Goal: Transaction & Acquisition: Purchase product/service

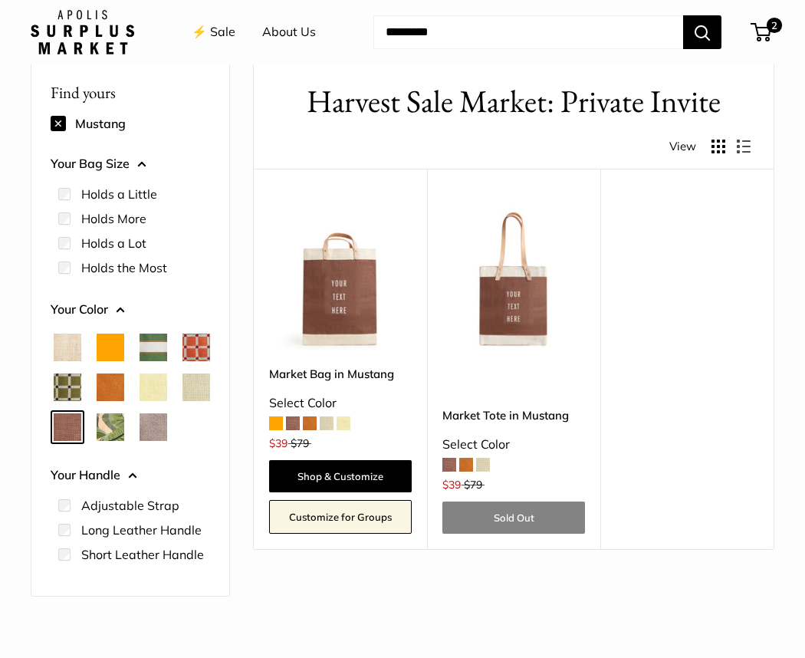
scroll to position [18, 0]
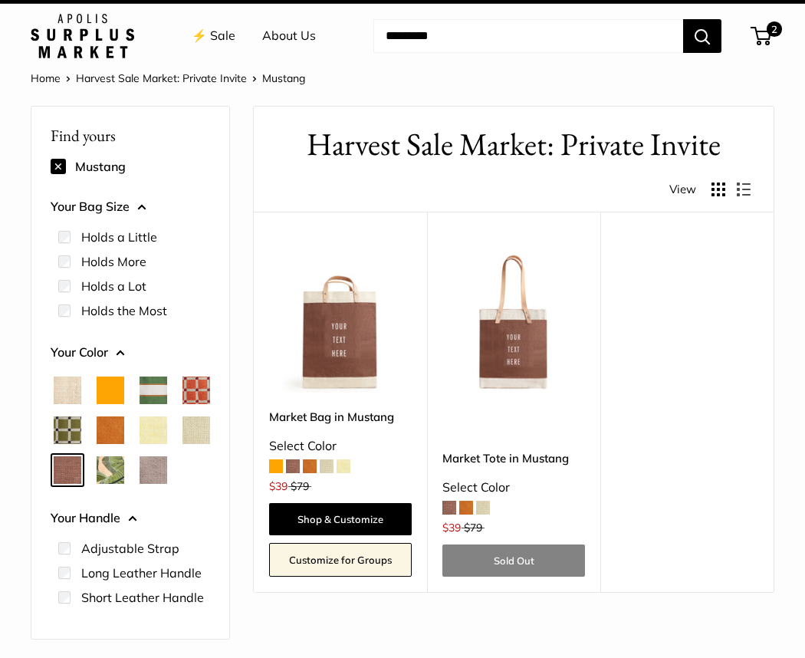
click at [62, 165] on button at bounding box center [58, 166] width 15 height 15
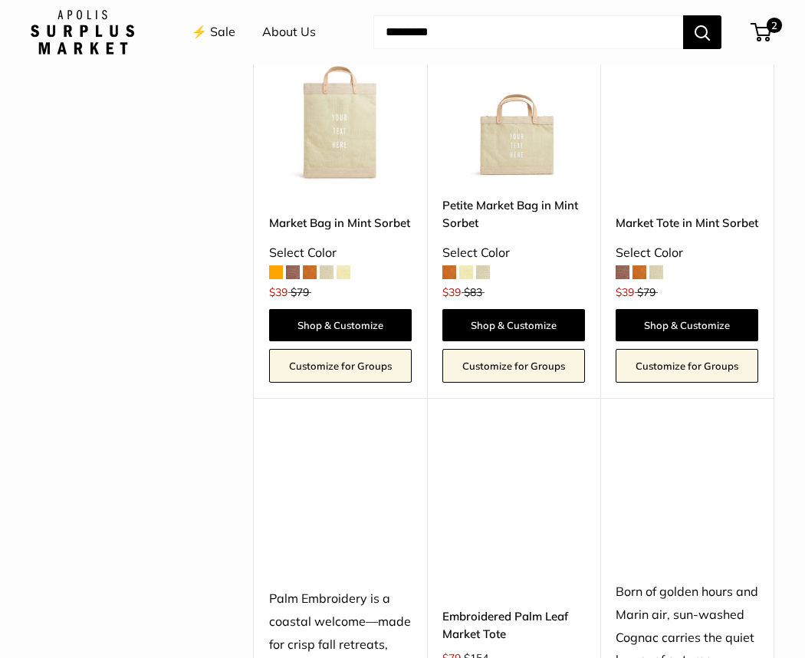
scroll to position [652, 0]
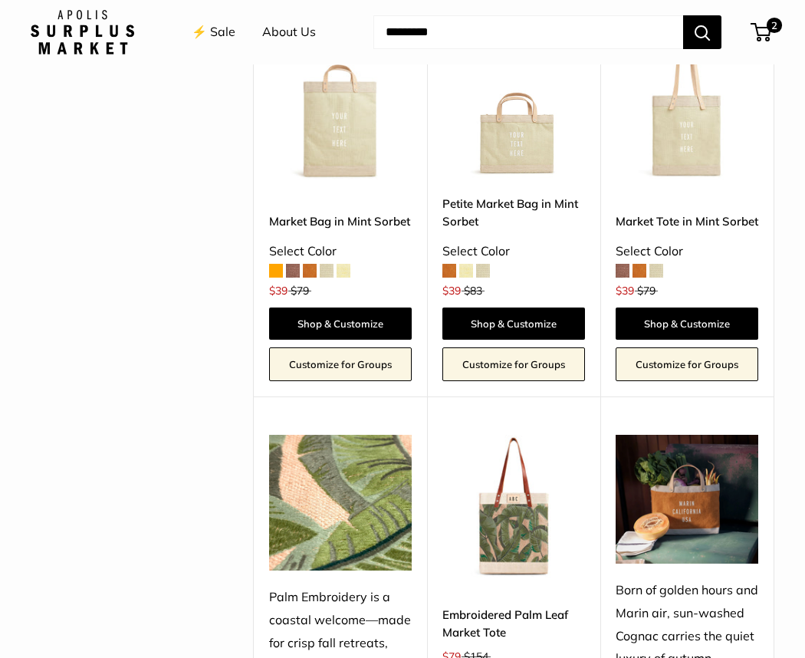
click at [451, 265] on span at bounding box center [449, 271] width 14 height 14
click at [759, 35] on span "3" at bounding box center [761, 32] width 21 height 18
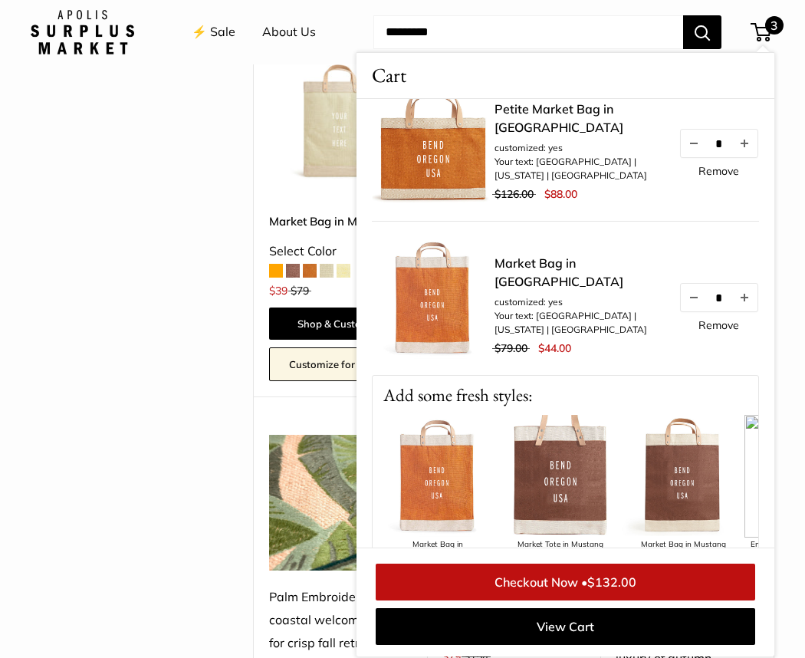
scroll to position [12, 0]
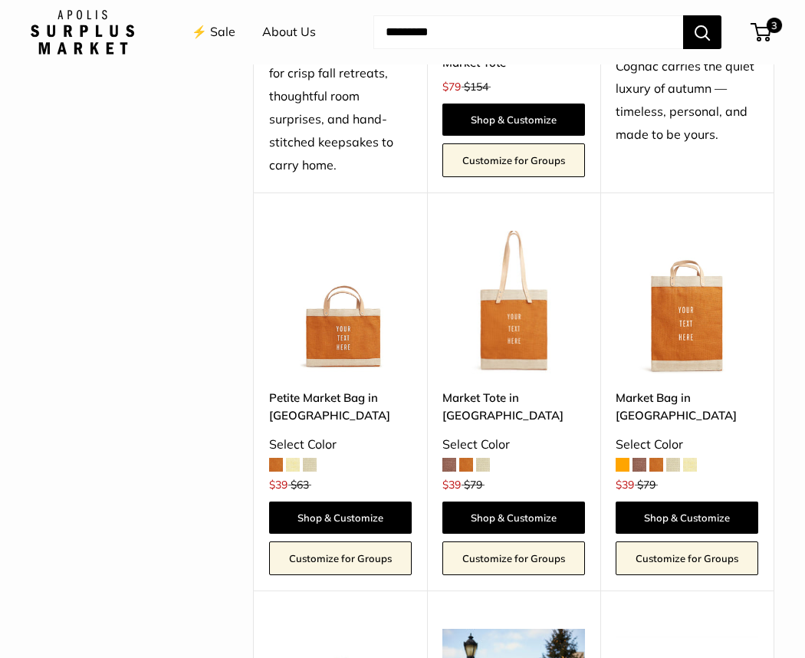
scroll to position [1313, 0]
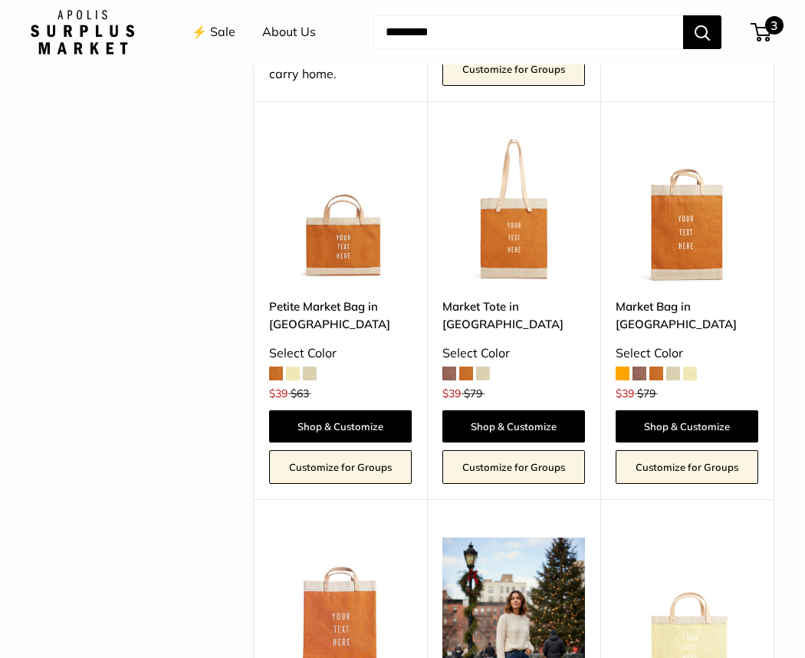
click at [767, 33] on span "3" at bounding box center [761, 32] width 21 height 18
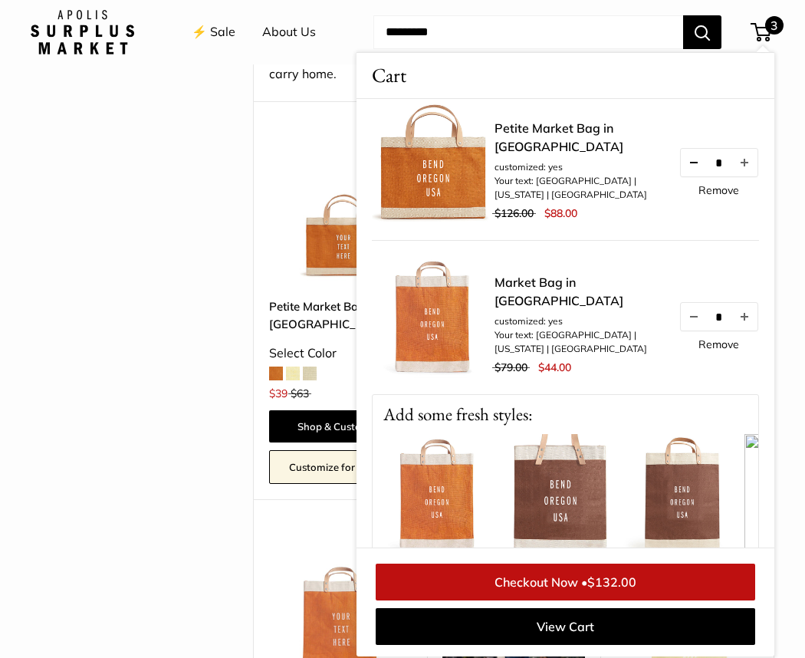
click at [684, 172] on button "Decrease quantity by 1" at bounding box center [694, 163] width 26 height 28
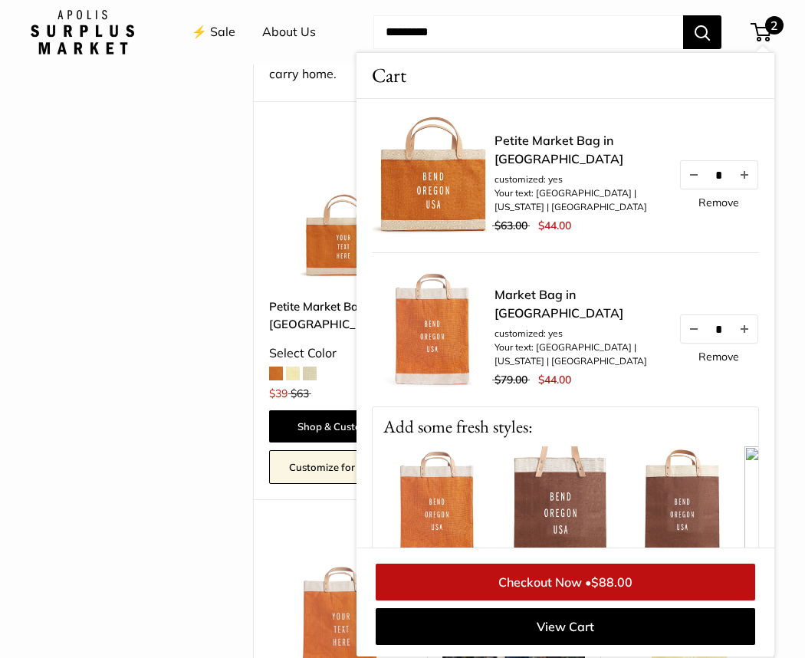
click at [561, 581] on link "Checkout Now • $88.00" at bounding box center [566, 582] width 380 height 37
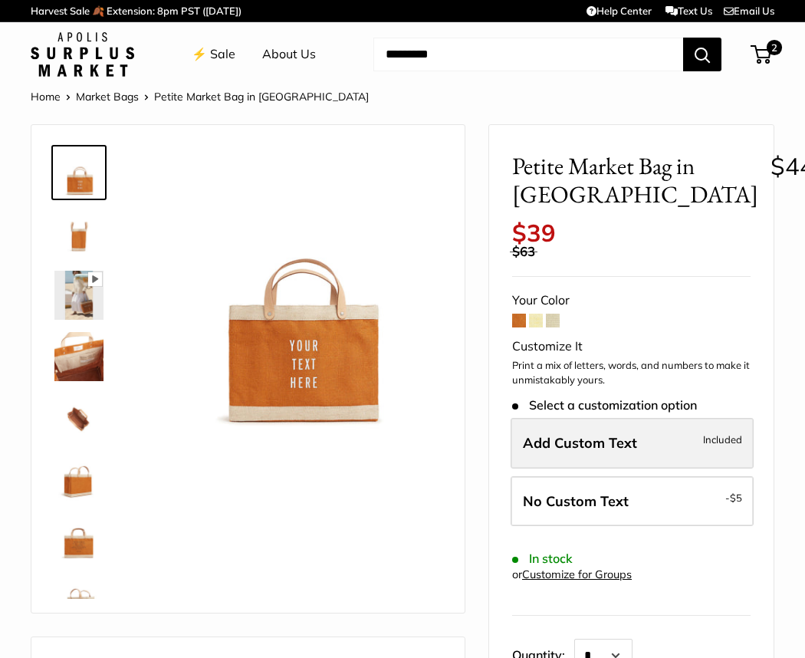
click at [574, 434] on span "Add Custom Text" at bounding box center [580, 443] width 114 height 18
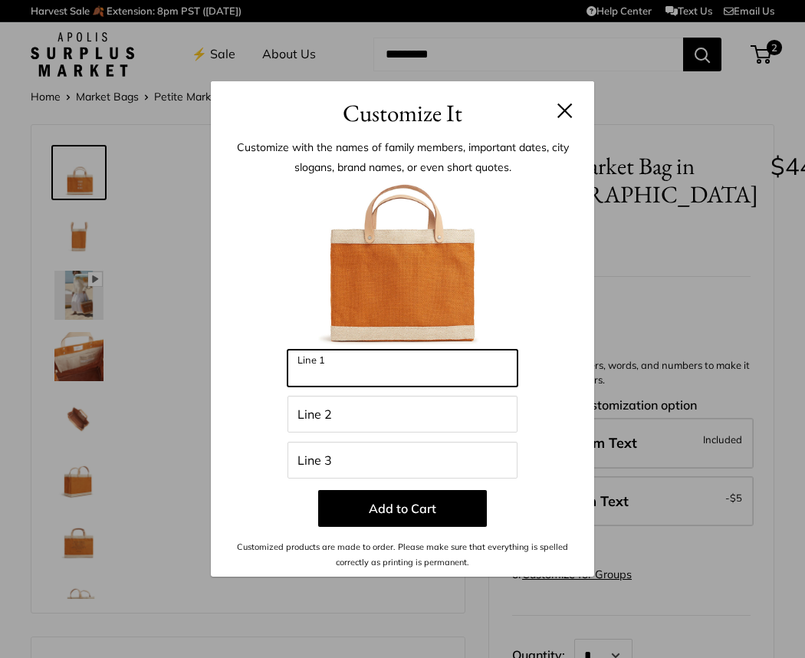
click at [414, 373] on input "Line 1" at bounding box center [403, 368] width 230 height 37
type input "****"
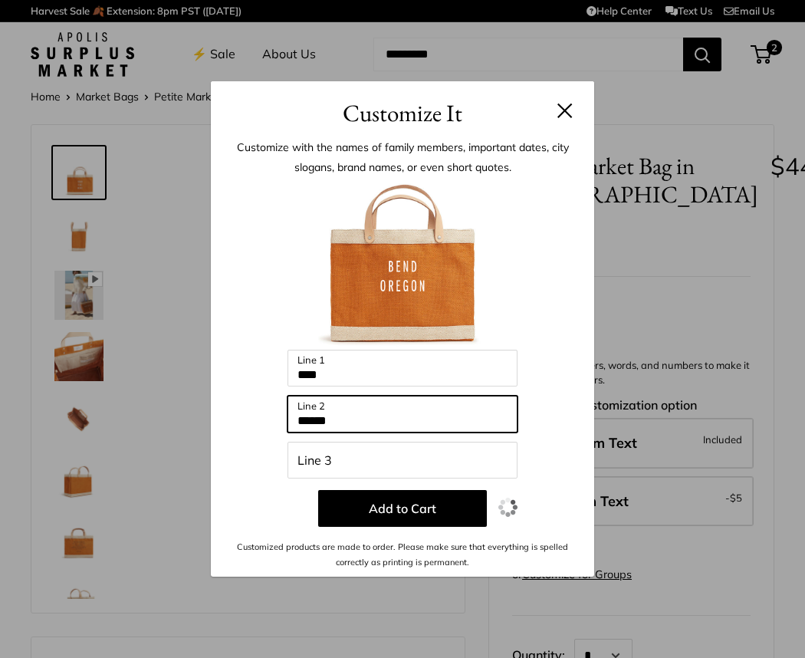
type input "******"
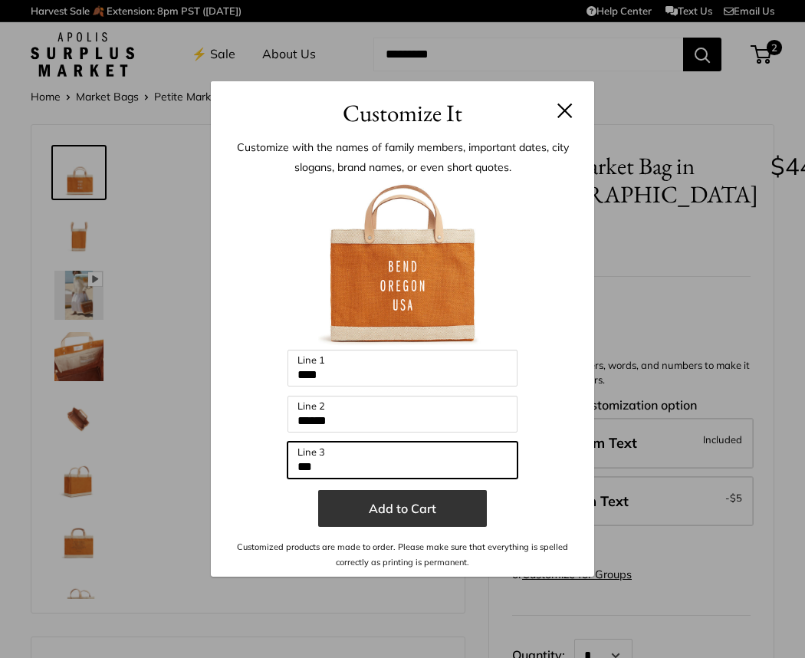
type input "***"
click at [391, 511] on button "Add to Cart" at bounding box center [402, 508] width 169 height 37
